Goal: Complete application form

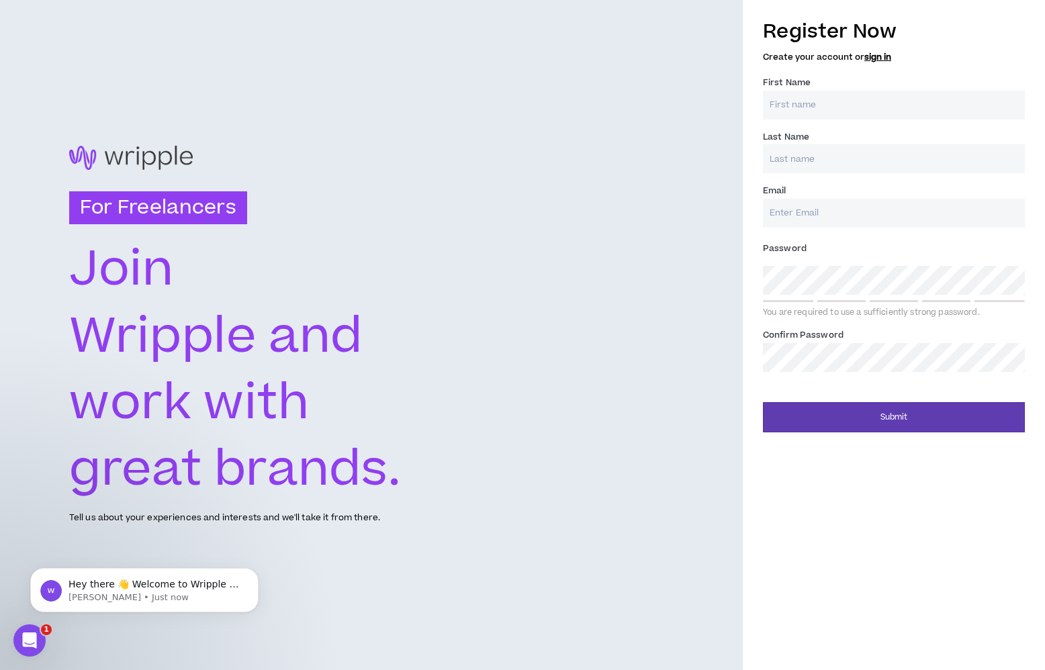
click at [828, 101] on input "First Name *" at bounding box center [894, 105] width 262 height 29
type input "[PERSON_NAME]"
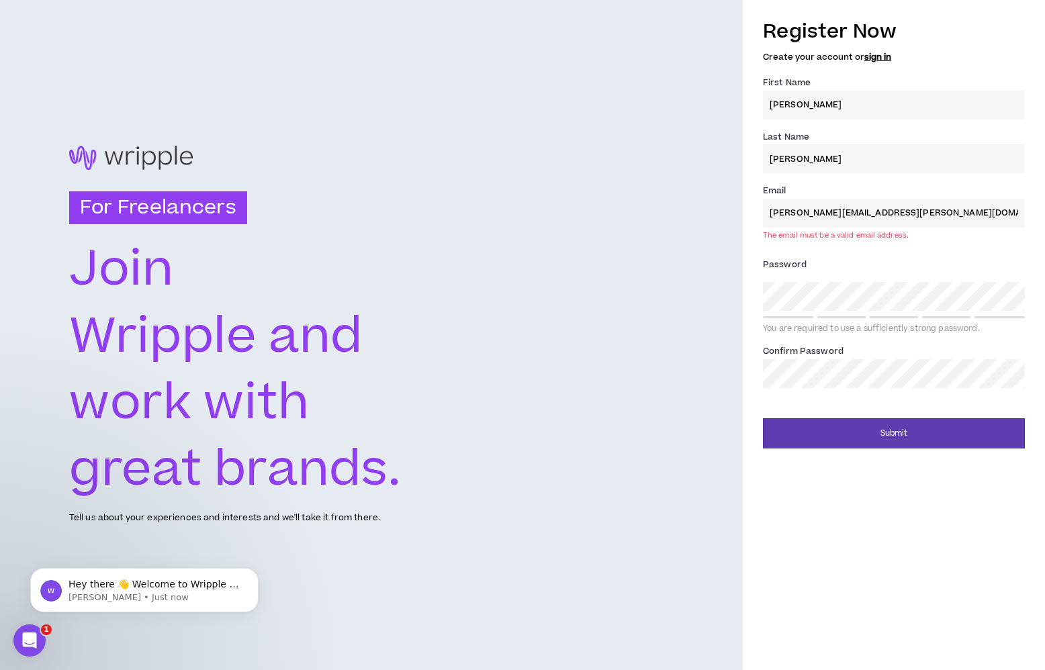
type input "[PERSON_NAME][EMAIL_ADDRESS][PERSON_NAME][DOMAIN_NAME]"
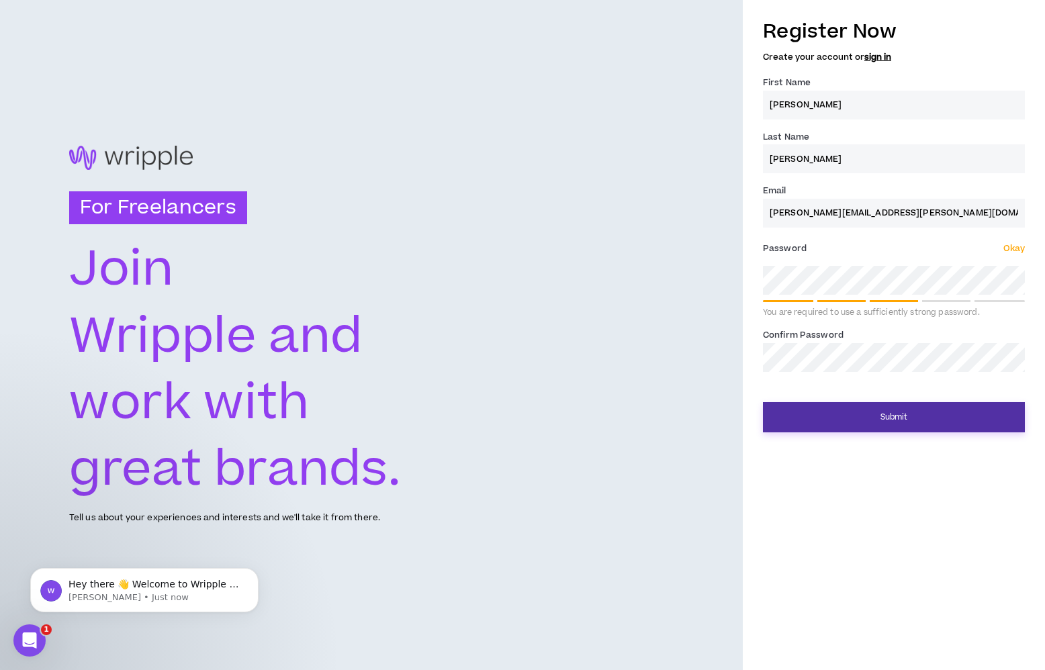
click at [871, 425] on button "Submit" at bounding box center [894, 417] width 262 height 30
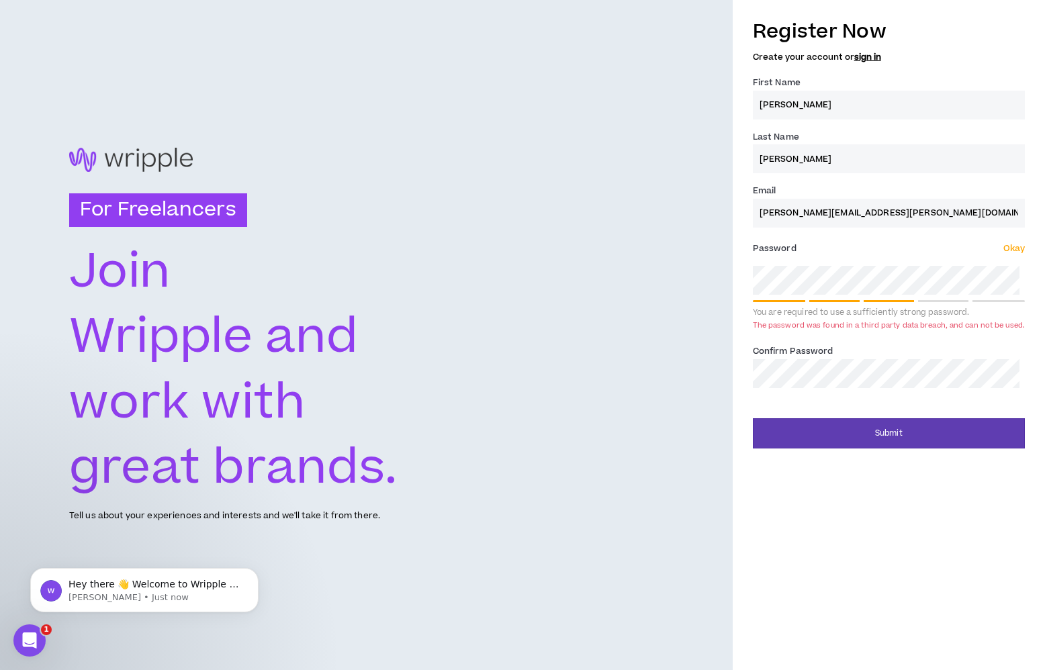
click at [730, 279] on div "For Freelancers [PERSON_NAME] and work with great brands. Tell us about your ex…" at bounding box center [522, 335] width 1045 height 670
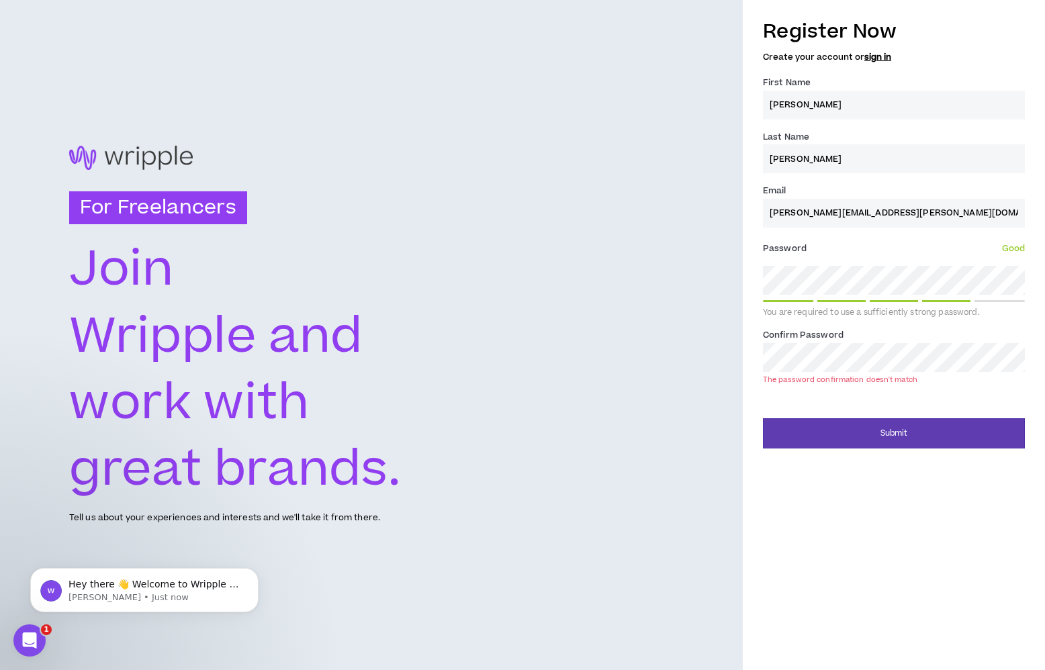
click at [701, 269] on div "For Freelancers [PERSON_NAME] and work with great brands. Tell us about your ex…" at bounding box center [522, 335] width 1045 height 670
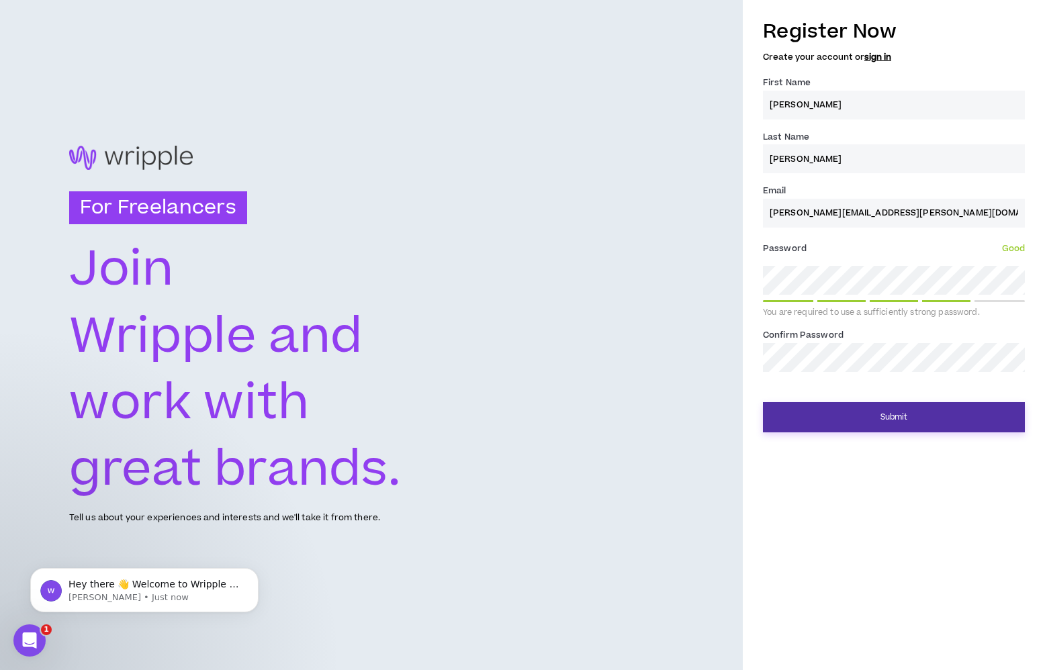
click at [881, 423] on button "Submit" at bounding box center [894, 417] width 262 height 30
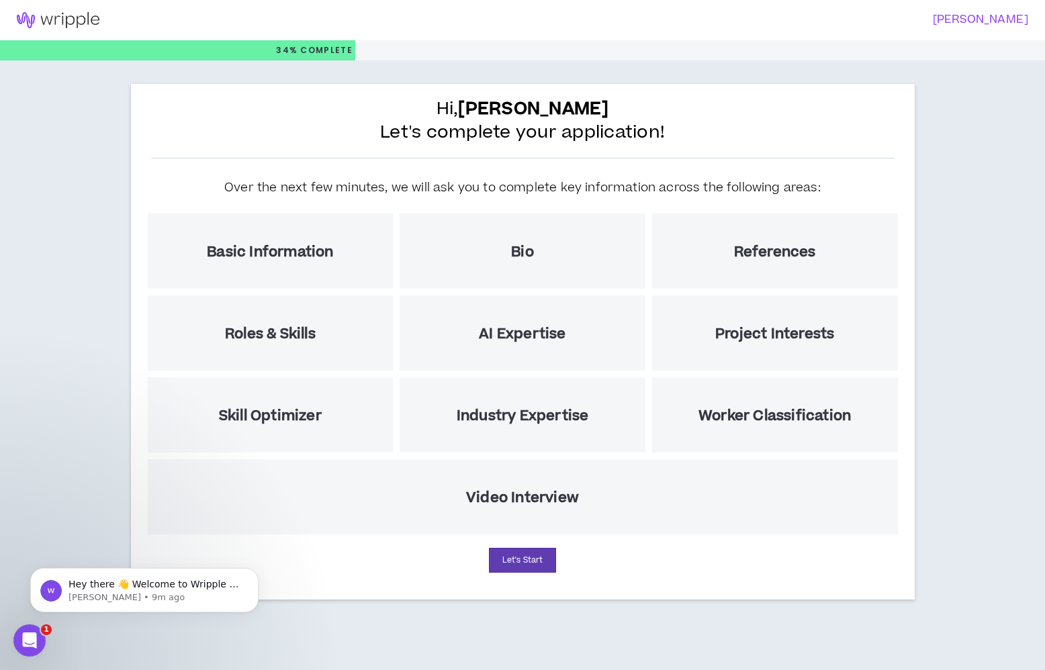
click at [774, 266] on div "References" at bounding box center [775, 251] width 246 height 75
click at [511, 554] on button "Let's Start" at bounding box center [522, 560] width 67 height 25
select select "US"
